Goal: Task Accomplishment & Management: Use online tool/utility

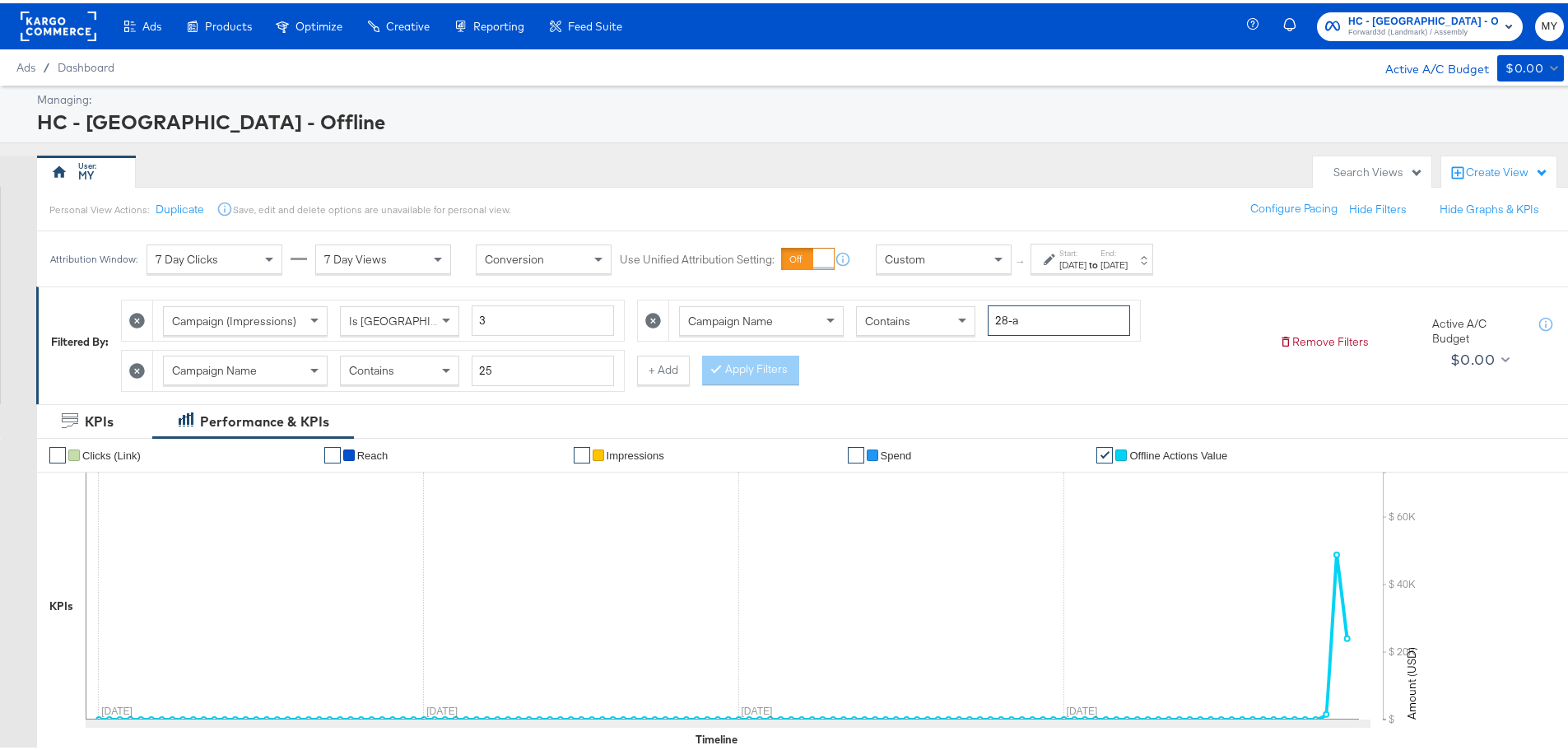
click at [1016, 325] on input "28-a" at bounding box center [1059, 317] width 142 height 31
type input "affo"
click at [777, 370] on button "Apply Filters" at bounding box center [750, 367] width 97 height 30
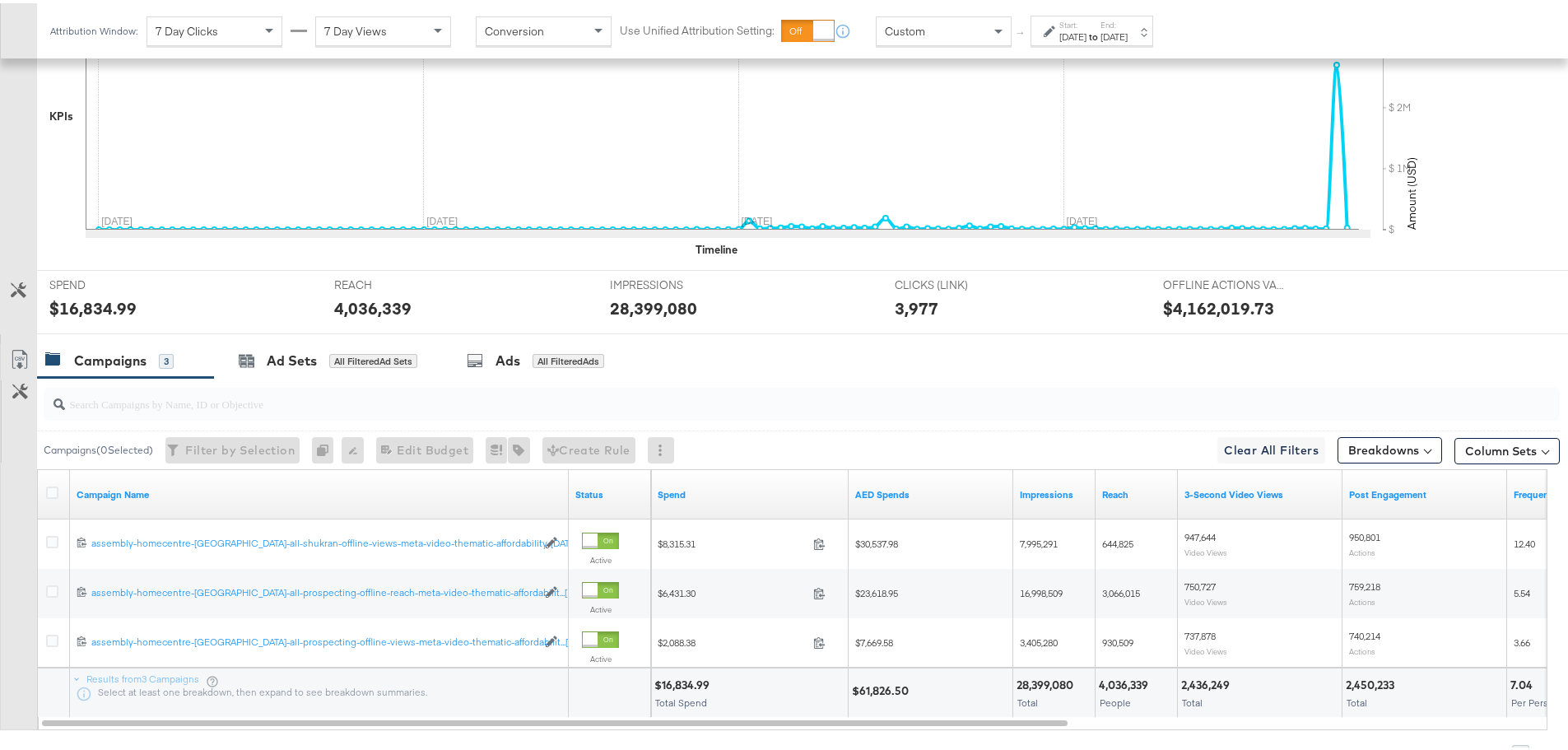
scroll to position [490, 0]
click at [26, 351] on icon at bounding box center [20, 355] width 20 height 20
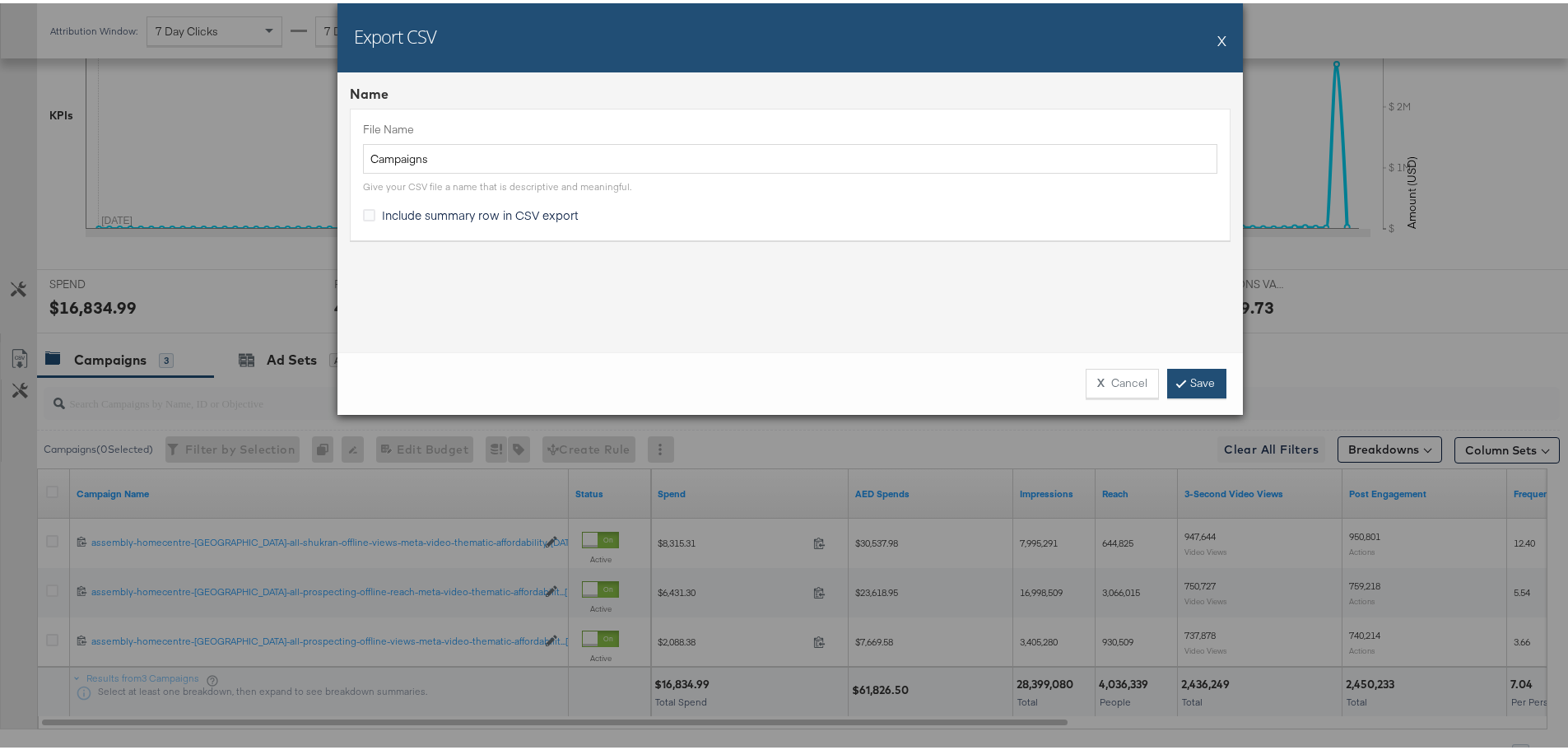
click at [1178, 377] on icon at bounding box center [1180, 380] width 5 height 10
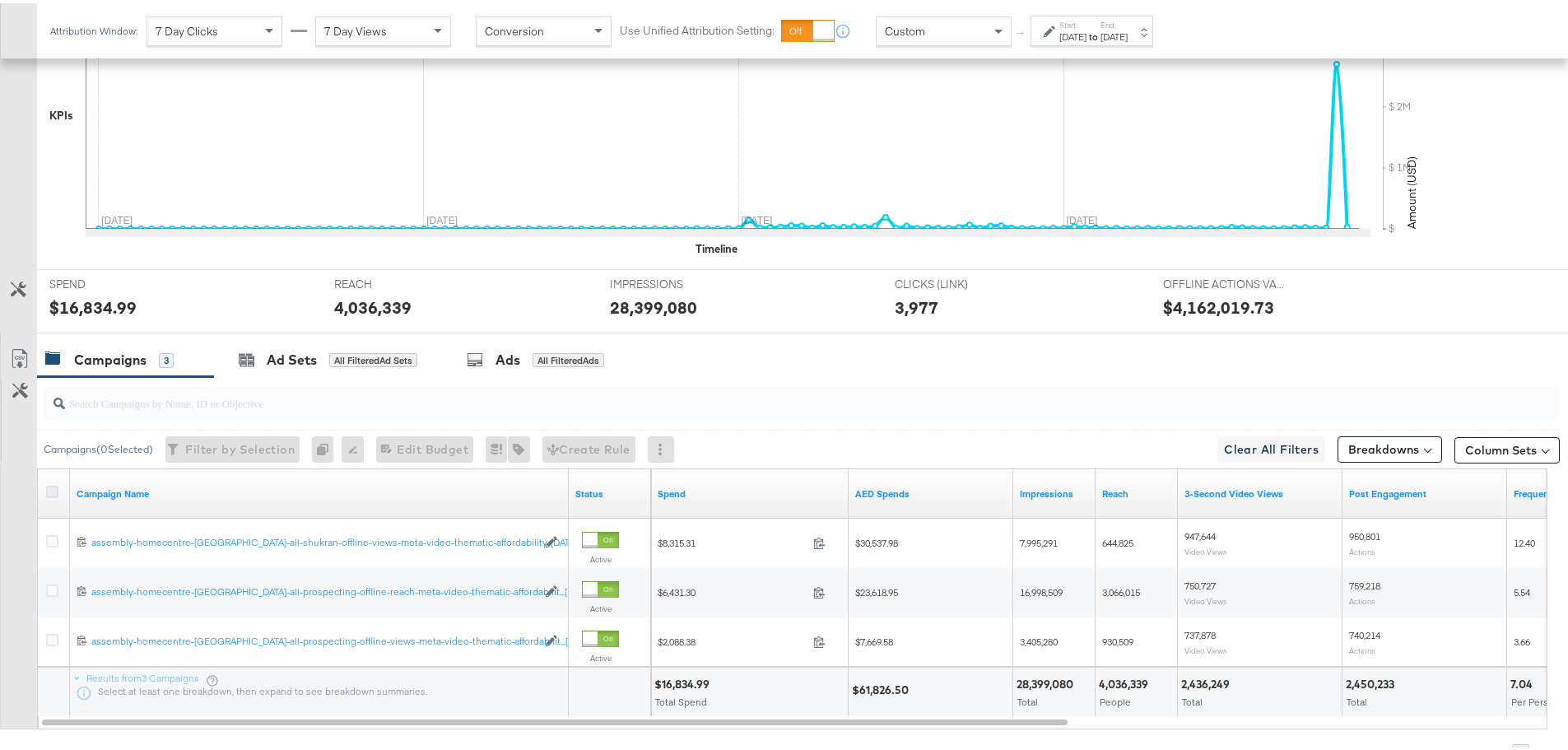
click at [47, 487] on icon at bounding box center [52, 488] width 13 height 13
click at [0, 0] on input "checkbox" at bounding box center [0, 0] width 0 height 0
click at [523, 369] on div "Ads for 3 Campaigns" at bounding box center [533, 357] width 196 height 36
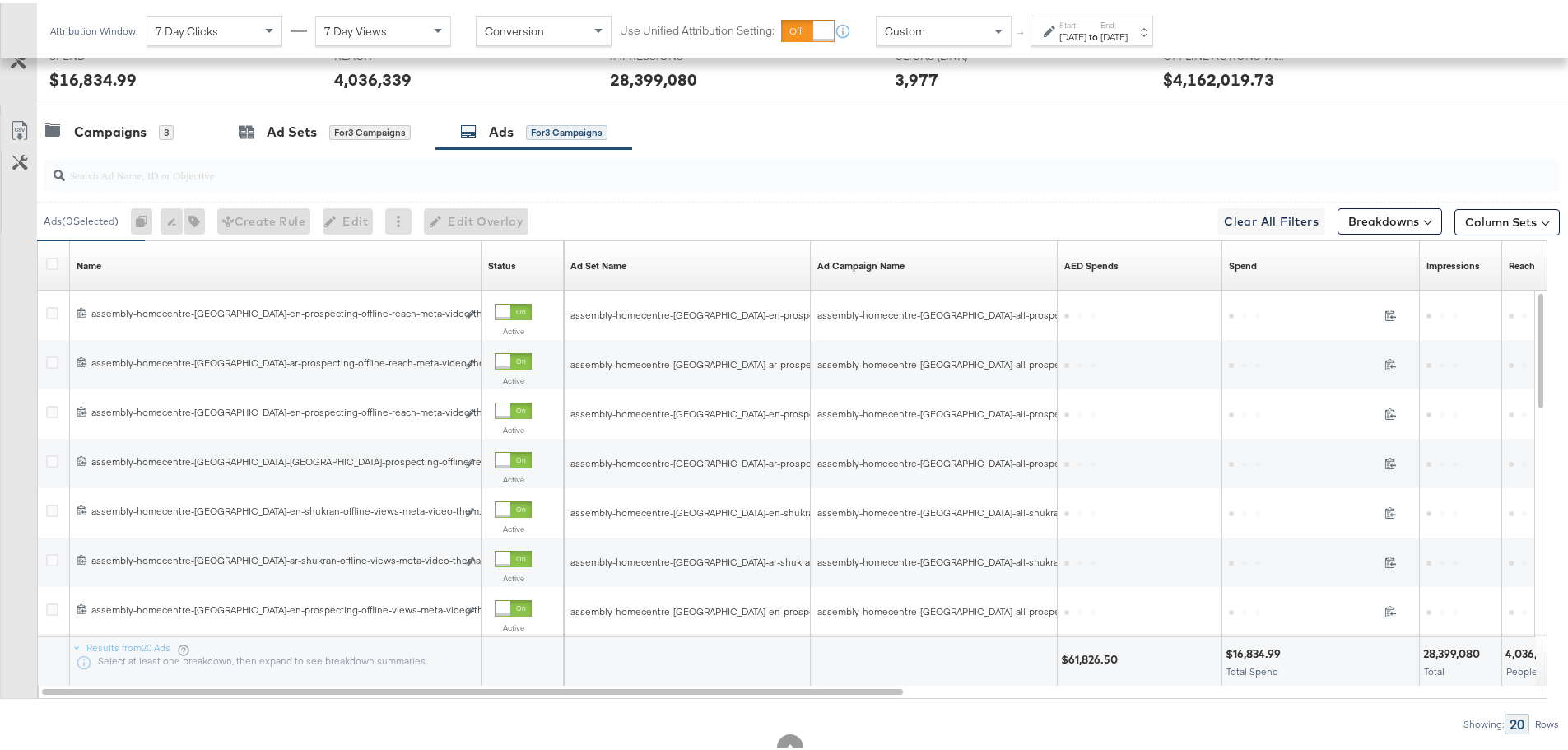
scroll to position [719, 0]
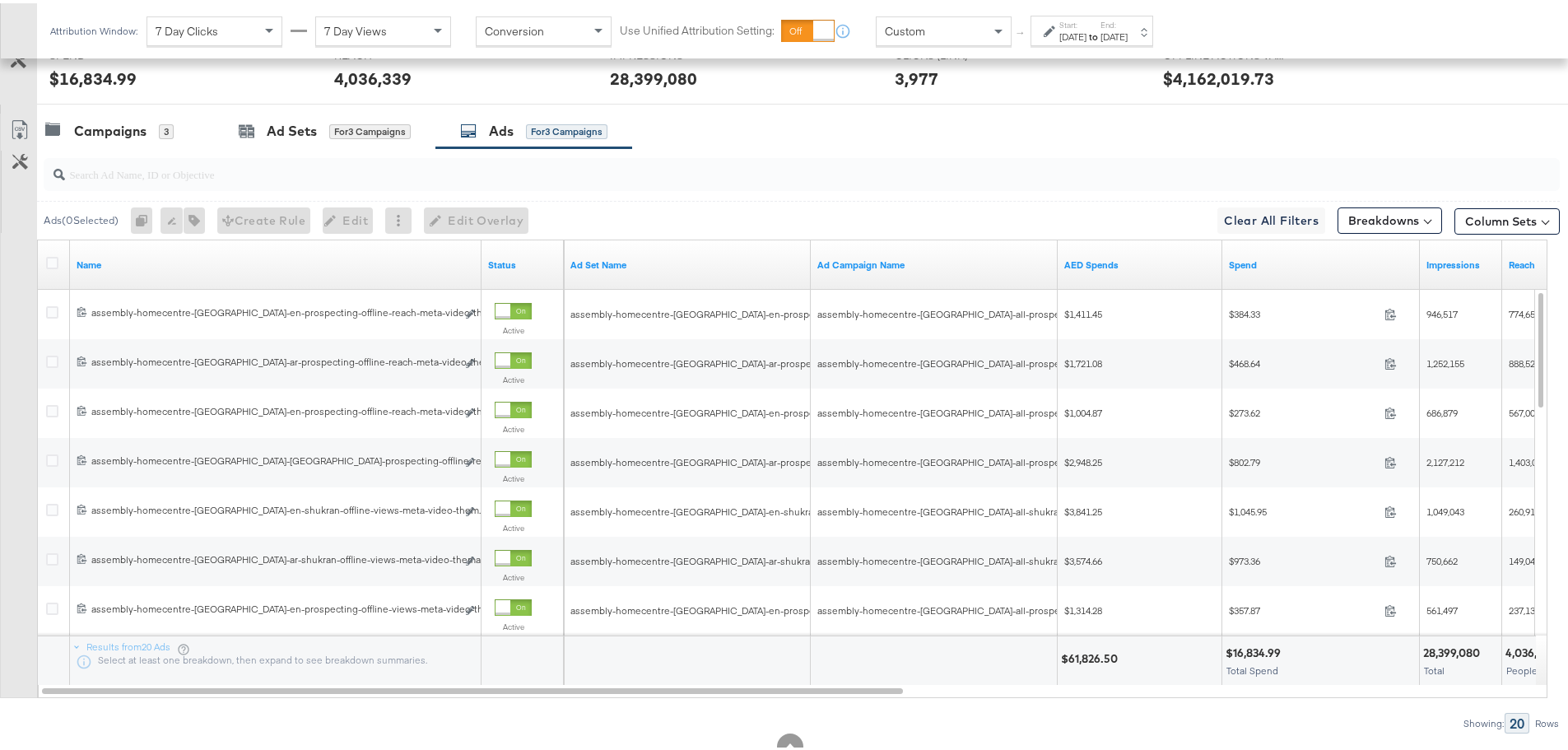
click at [54, 265] on div at bounding box center [55, 262] width 18 height 17
click at [53, 259] on icon at bounding box center [52, 260] width 13 height 13
click at [0, 0] on input "checkbox" at bounding box center [0, 0] width 0 height 0
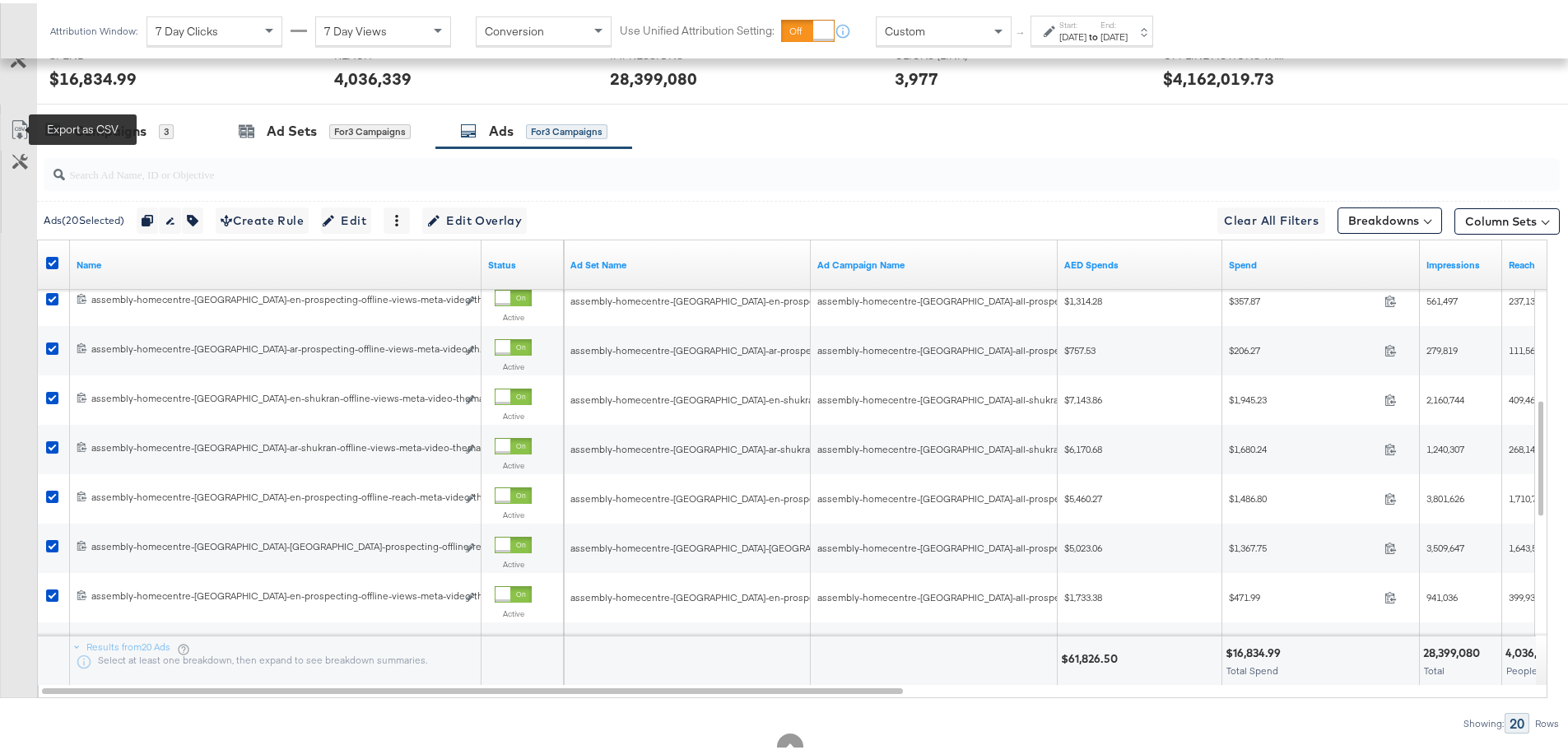
click at [24, 130] on icon at bounding box center [20, 126] width 20 height 20
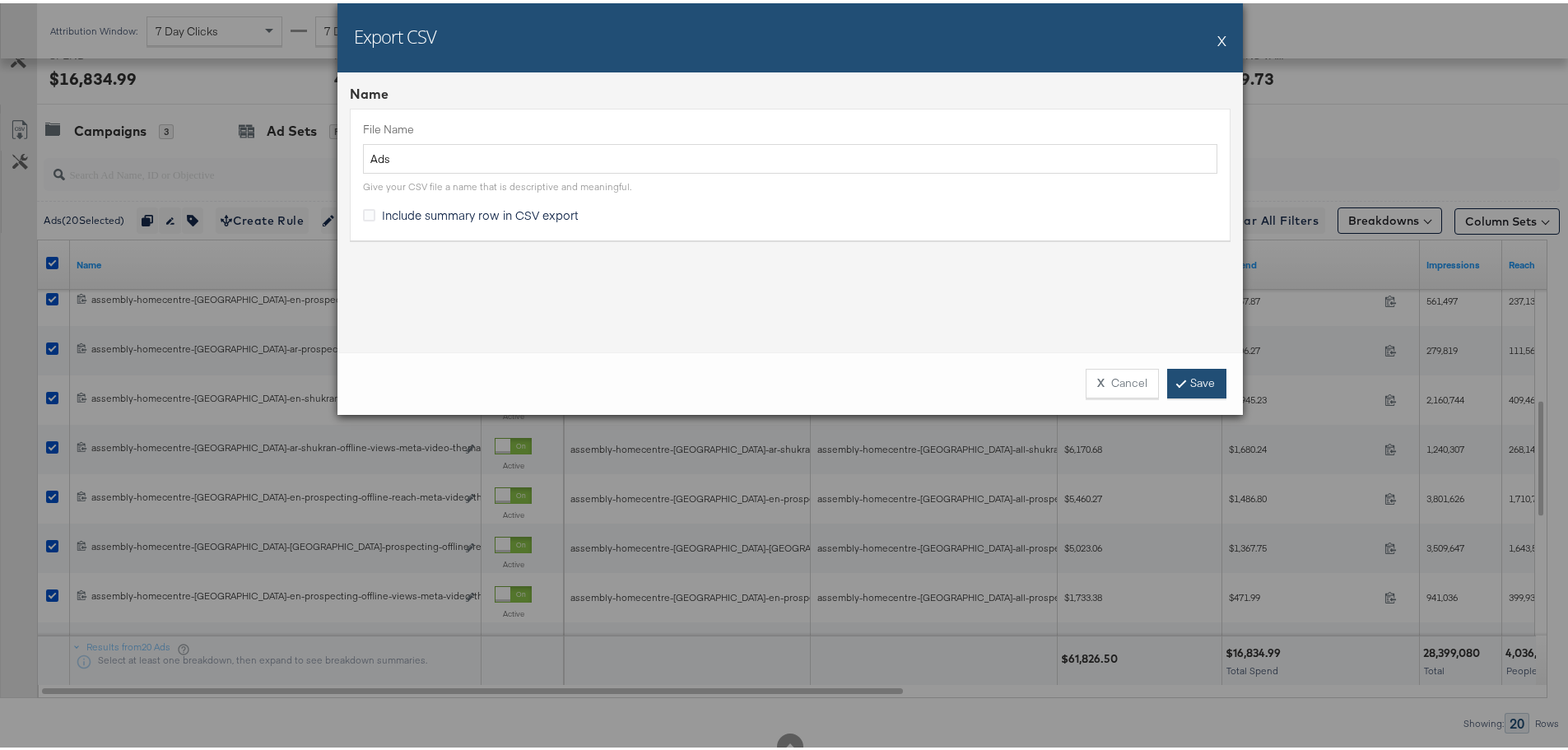
click at [1208, 379] on link "Save" at bounding box center [1197, 380] width 59 height 30
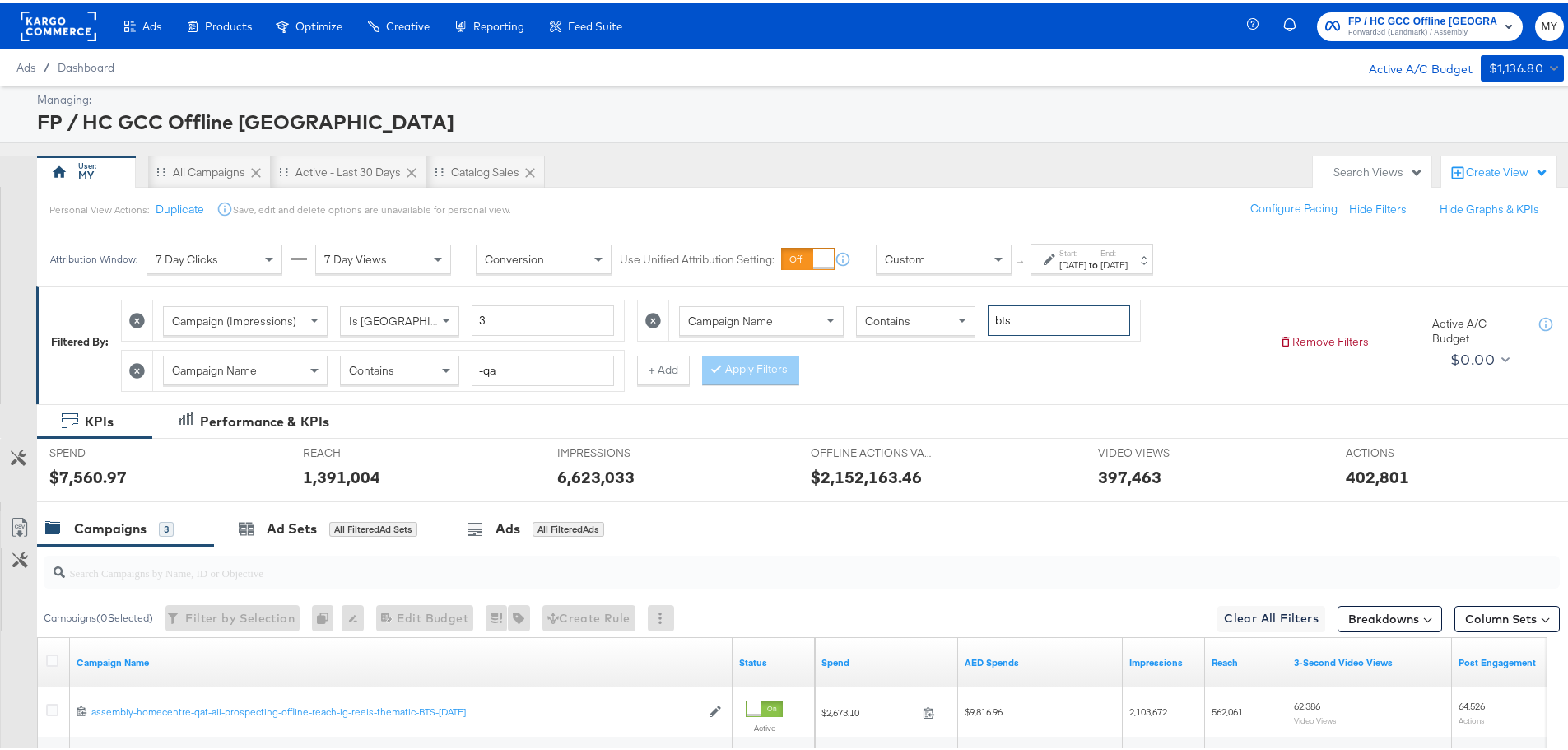
click at [1026, 312] on input "bts" at bounding box center [1059, 317] width 142 height 31
type input "aff"
click at [1086, 261] on div "Mar 14th 2025" at bounding box center [1073, 262] width 28 height 13
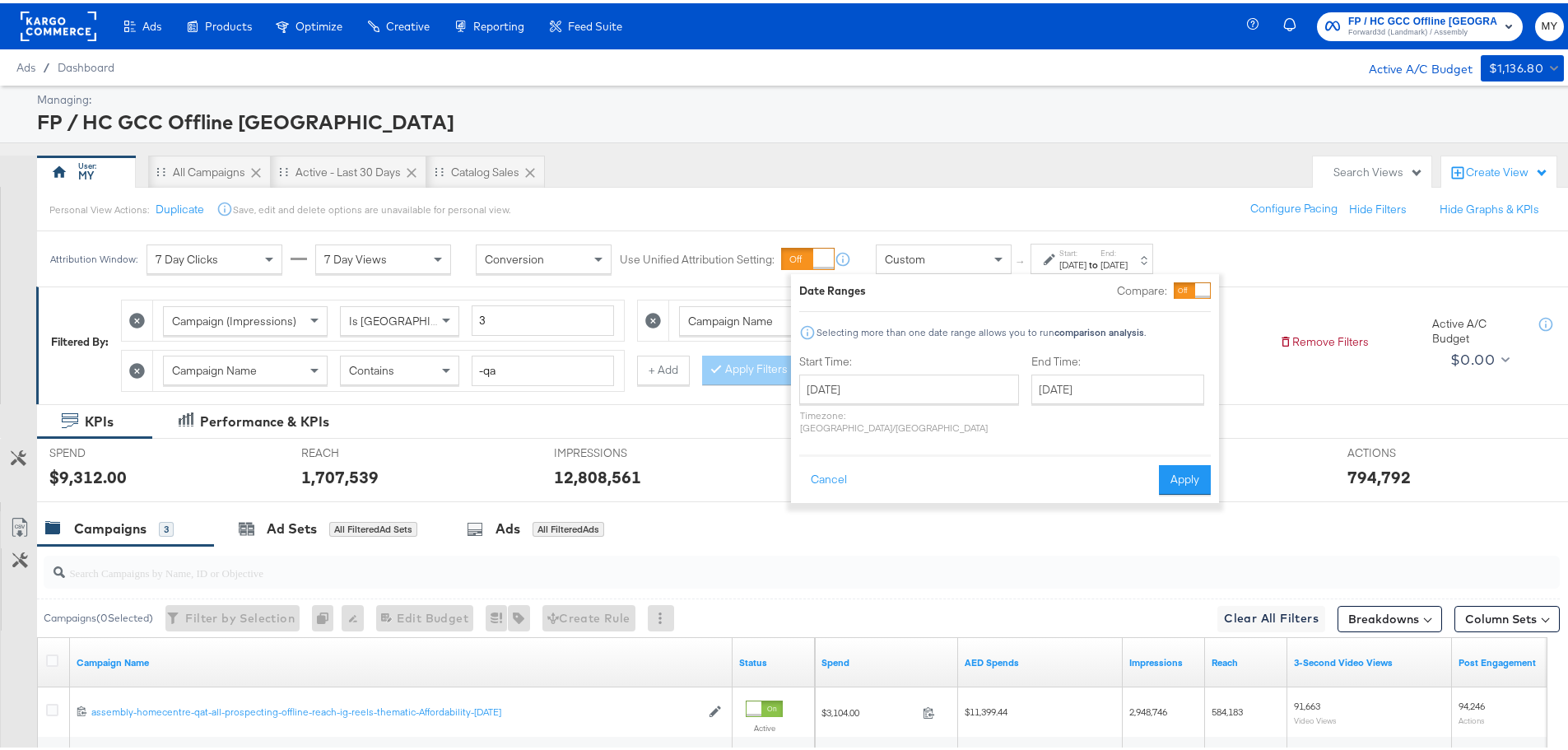
click at [1075, 223] on div "Personal View Actions: Duplicate Save, edit and delete options are unavailable …" at bounding box center [808, 205] width 1544 height 44
click at [1007, 191] on div "Personal View Actions: Duplicate Save, edit and delete options are unavailable …" at bounding box center [808, 205] width 1544 height 44
click at [1180, 479] on button "Apply" at bounding box center [1184, 477] width 52 height 30
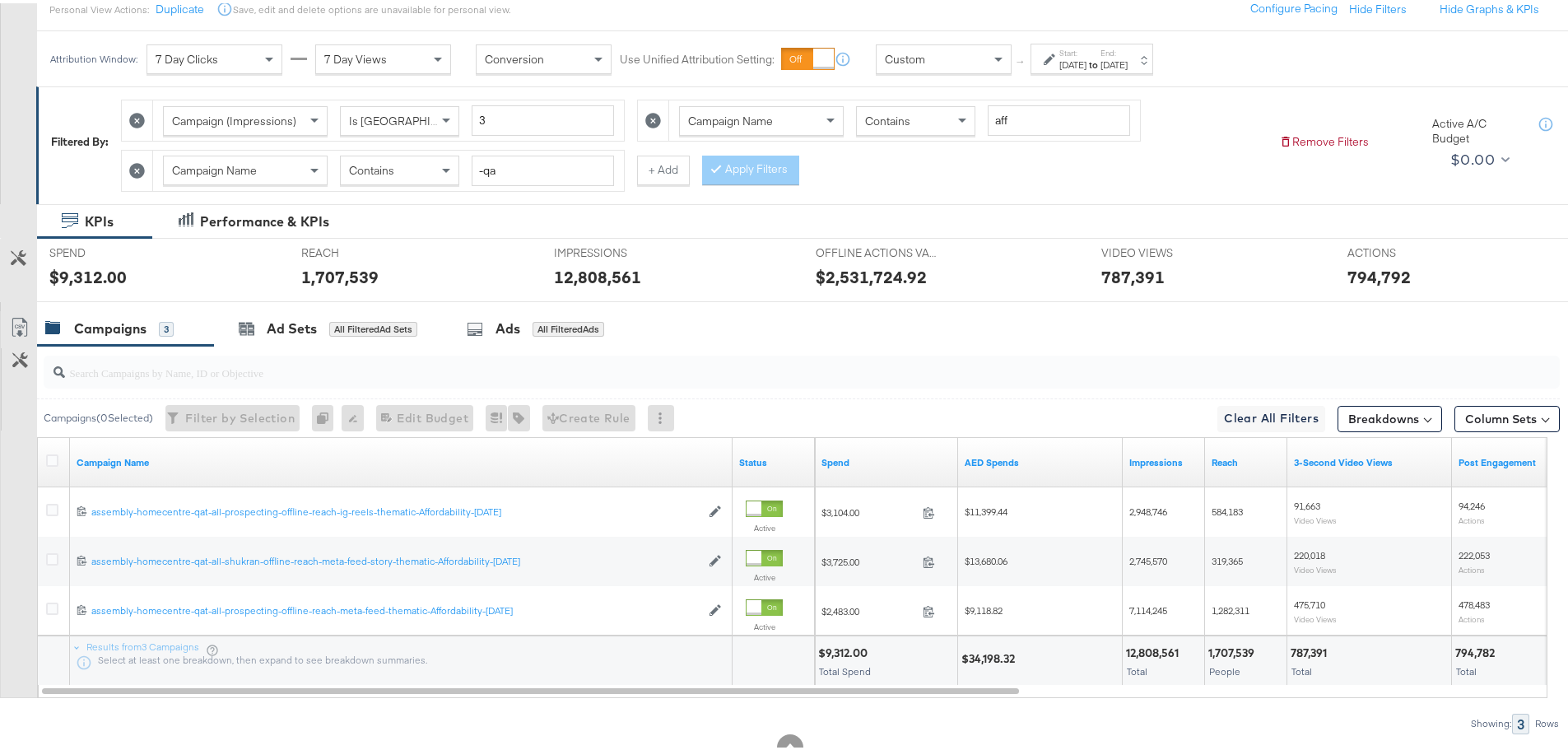
scroll to position [201, 0]
click at [52, 458] on icon at bounding box center [52, 456] width 13 height 13
click at [0, 0] on input "checkbox" at bounding box center [0, 0] width 0 height 0
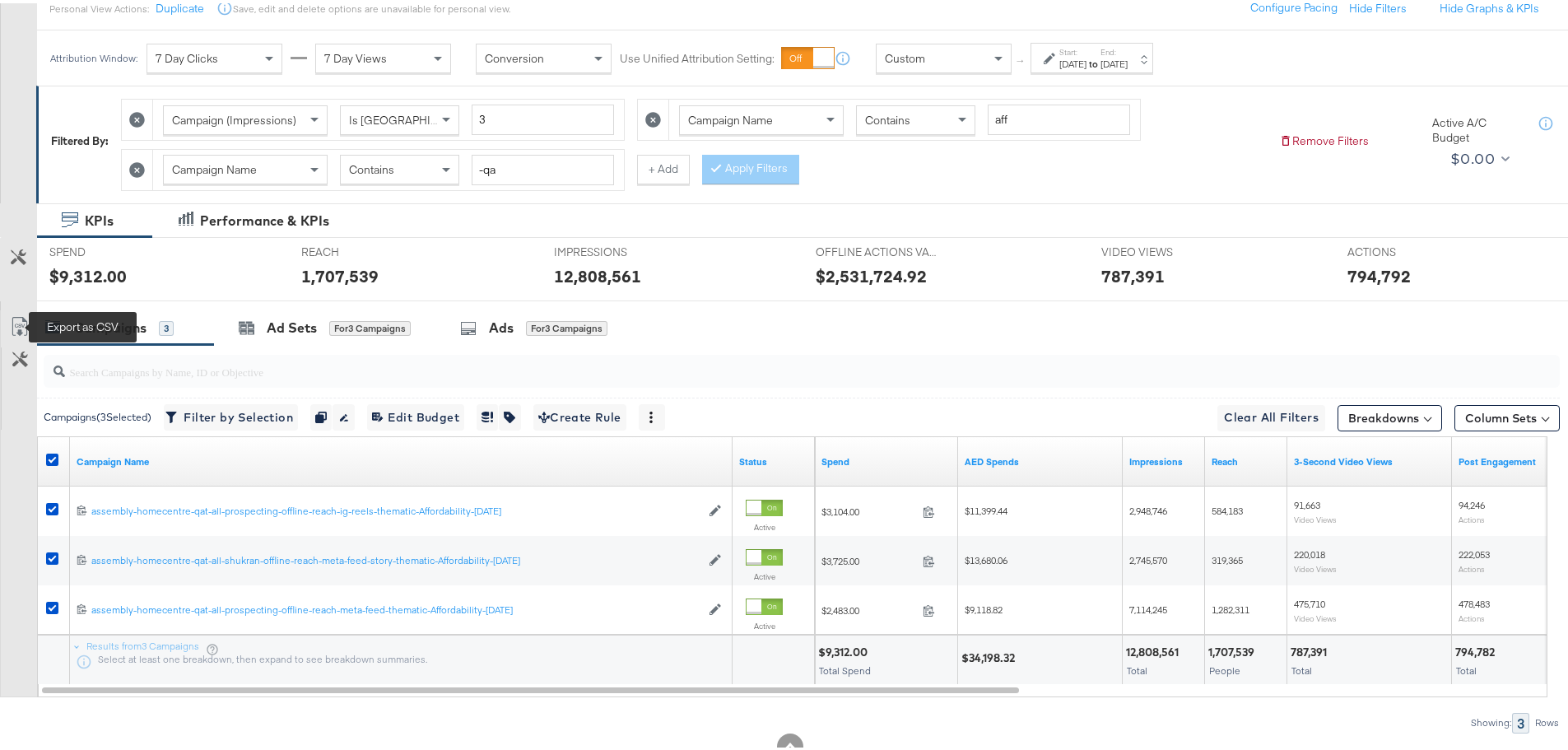
click at [18, 334] on icon at bounding box center [20, 324] width 20 height 20
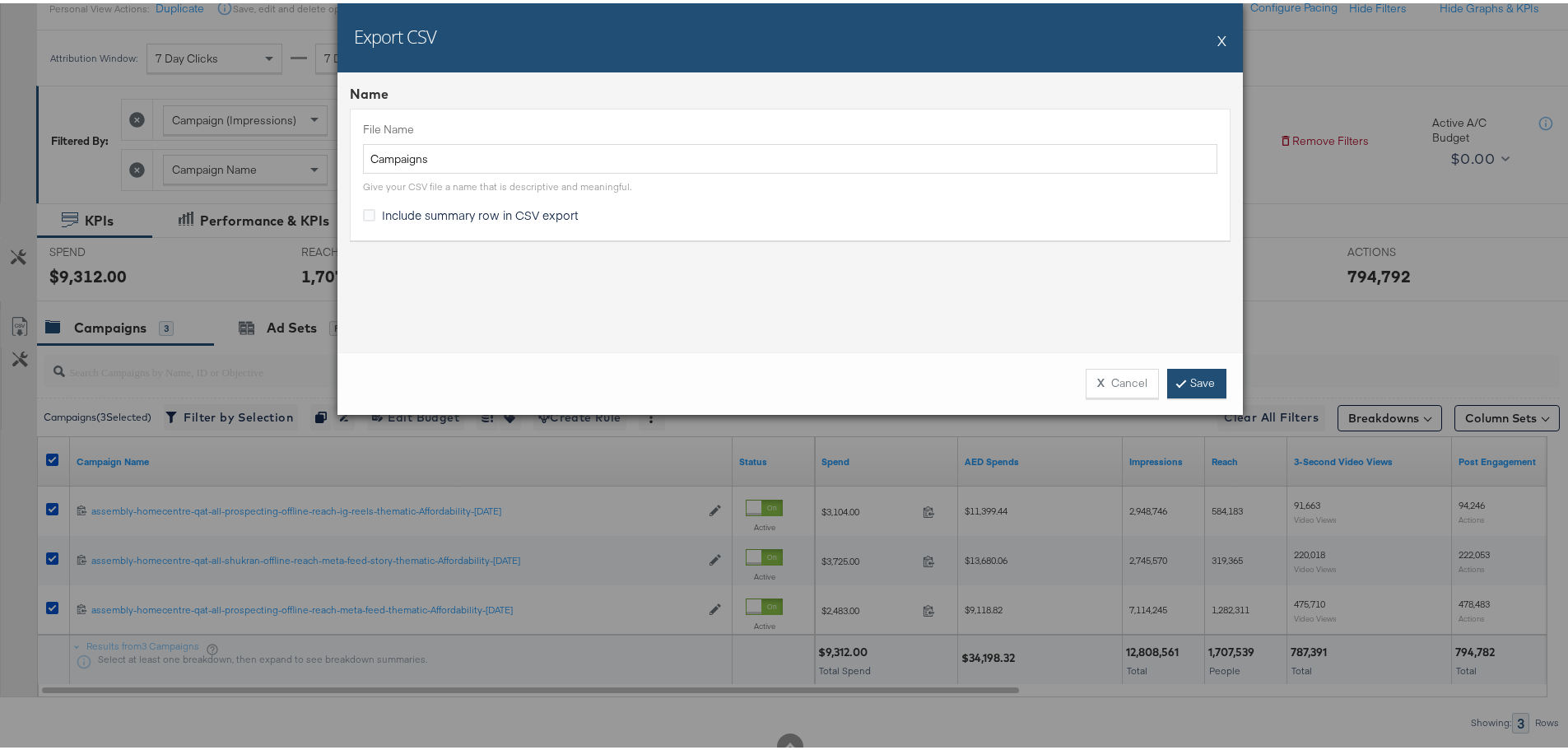
click at [1176, 385] on link "Save" at bounding box center [1197, 380] width 59 height 30
